Goal: Navigation & Orientation: Find specific page/section

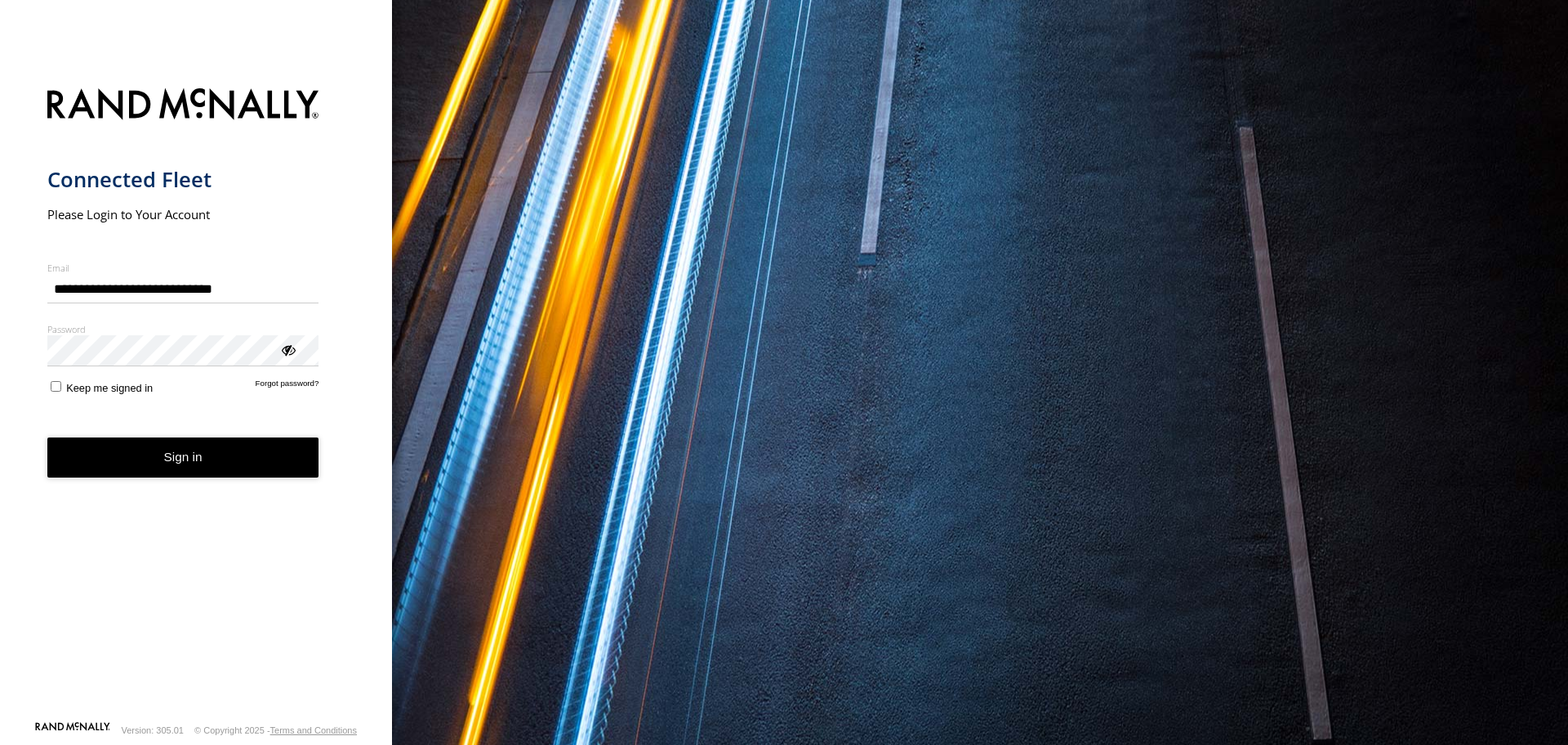
click at [231, 444] on button "Sign in" at bounding box center [183, 457] width 272 height 40
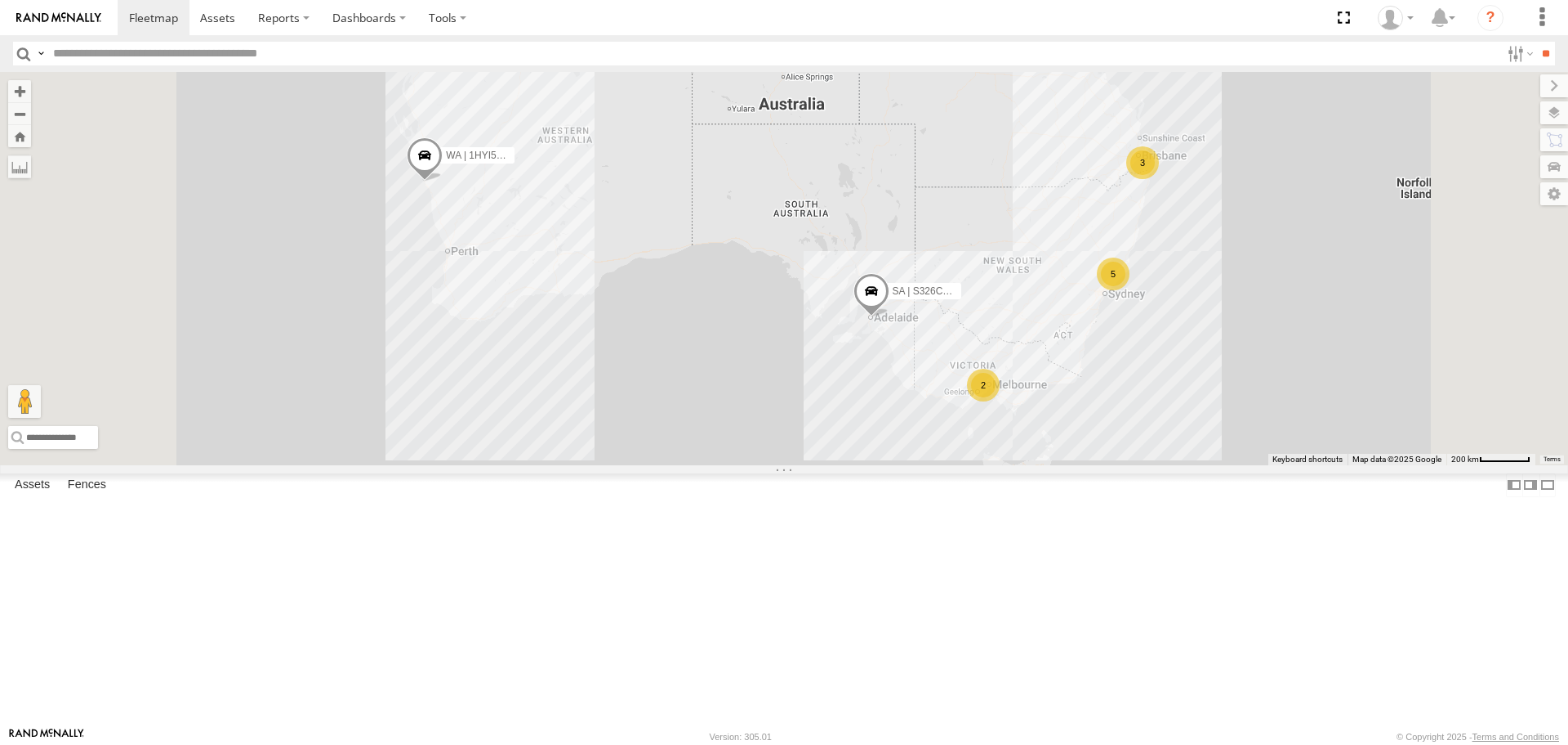
click at [0, 0] on div "[GEOGRAPHIC_DATA] | CV56YP | Office" at bounding box center [0, 0] width 0 height 0
